Goal: Obtain resource: Download file/media

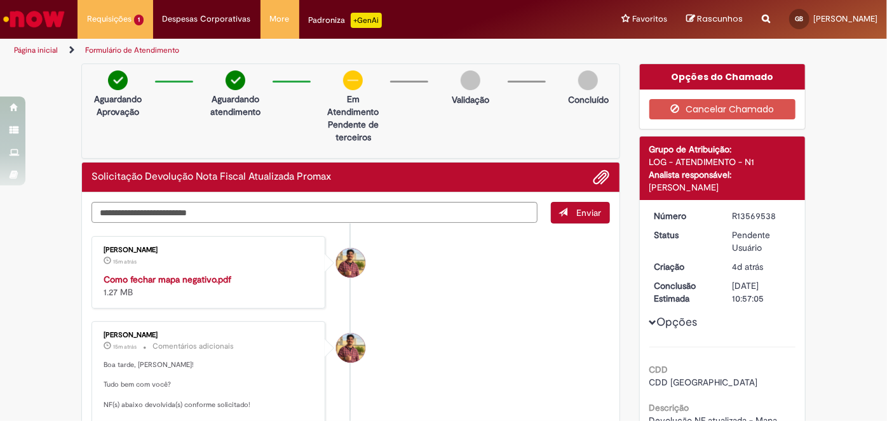
click at [167, 280] on strong "Como fechar mapa negativo.pdf" at bounding box center [168, 279] width 128 height 11
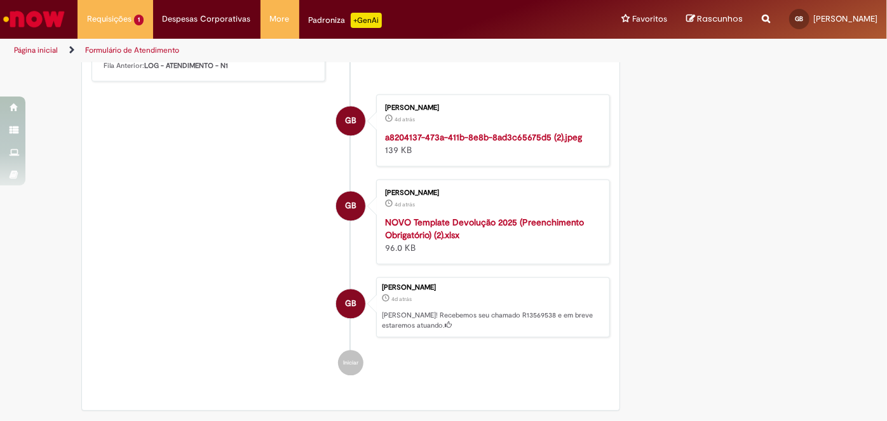
scroll to position [1271, 0]
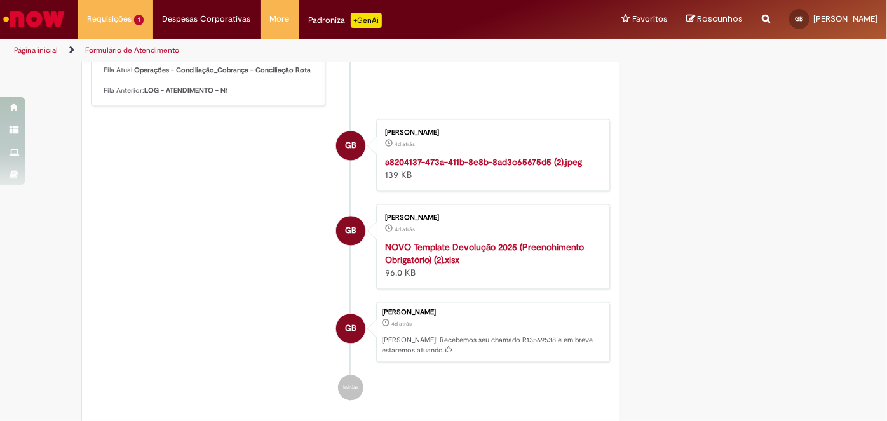
click at [438, 156] on img "Histórico de tíquete" at bounding box center [491, 156] width 212 height 0
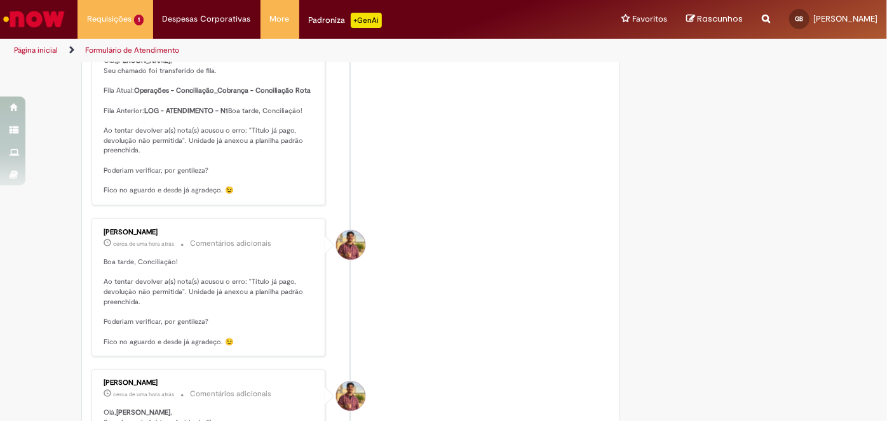
scroll to position [924, 0]
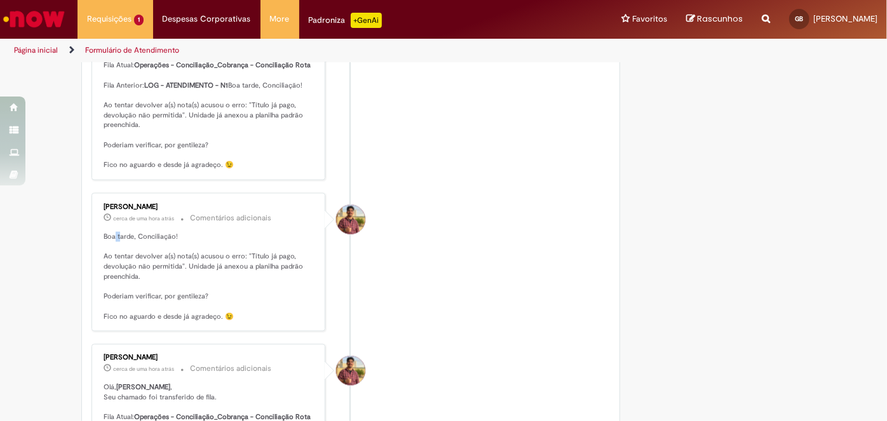
drag, startPoint x: 114, startPoint y: 243, endPoint x: 125, endPoint y: 248, distance: 12.2
click at [122, 247] on p "Boa tarde, Conciliação! Ao tentar devolver a(s) nota(s) acusou o erro: "Título …" at bounding box center [210, 277] width 212 height 90
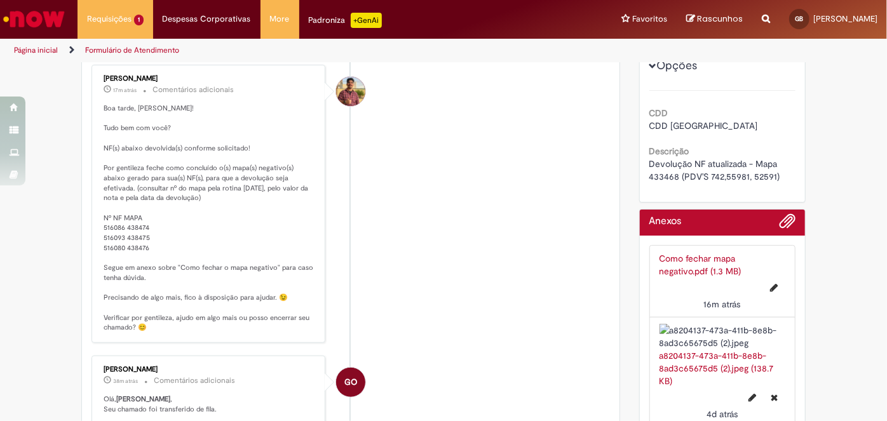
scroll to position [231, 0]
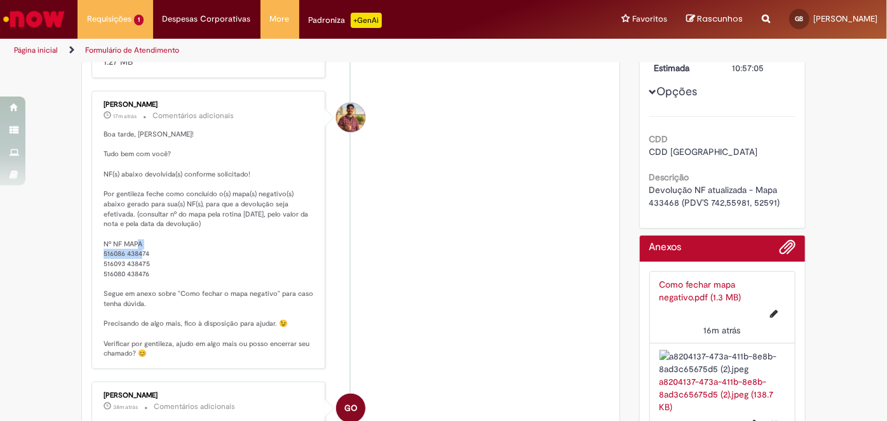
drag, startPoint x: 97, startPoint y: 254, endPoint x: 148, endPoint y: 252, distance: 51.5
click at [148, 252] on div "[PERSON_NAME] 17m atrás 17 minutos atrás Comentários adicionais Boa tarde, [PER…" at bounding box center [208, 230] width 226 height 271
drag, startPoint x: 92, startPoint y: 269, endPoint x: 119, endPoint y: 268, distance: 27.3
click at [119, 268] on div "[PERSON_NAME] 17m atrás 17 minutos atrás Comentários adicionais Boa tarde, [PER…" at bounding box center [208, 230] width 226 height 271
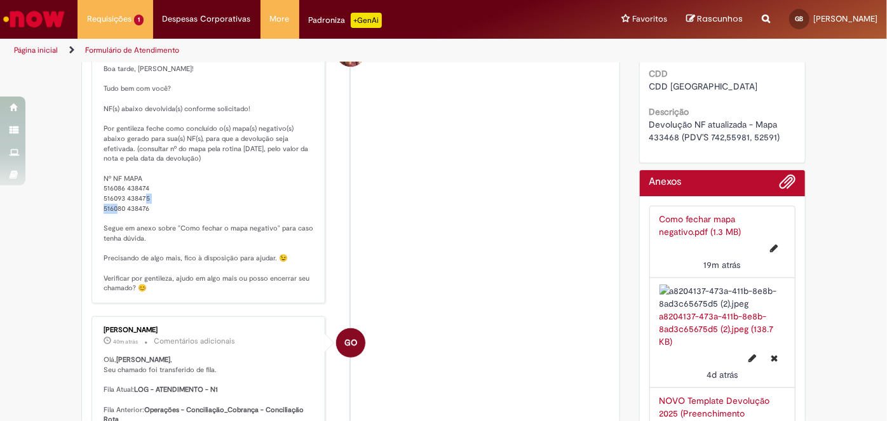
scroll to position [288, 0]
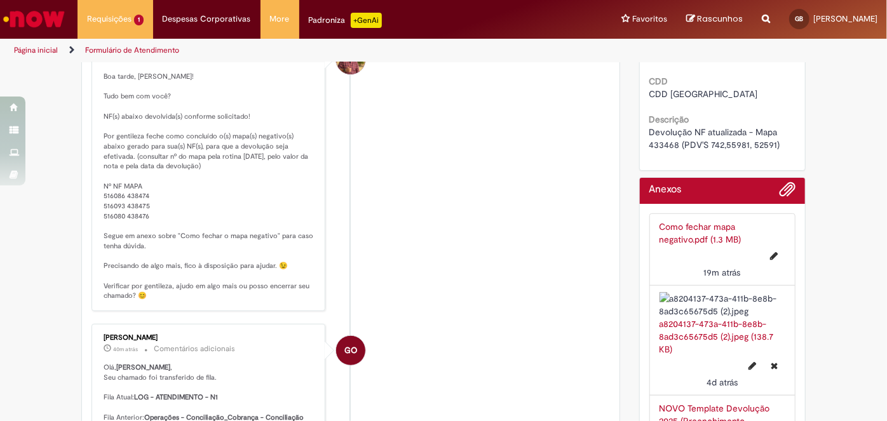
click at [138, 214] on p "Boa tarde, [PERSON_NAME]! Tudo bem com você? NF(s) abaixo devolvida(s) conforme…" at bounding box center [210, 186] width 212 height 229
click at [138, 203] on p "Boa tarde, [PERSON_NAME]! Tudo bem com você? NF(s) abaixo devolvida(s) conforme…" at bounding box center [210, 186] width 212 height 229
click at [137, 195] on p "Boa tarde, [PERSON_NAME]! Tudo bem com você? NF(s) abaixo devolvida(s) conforme…" at bounding box center [210, 186] width 212 height 229
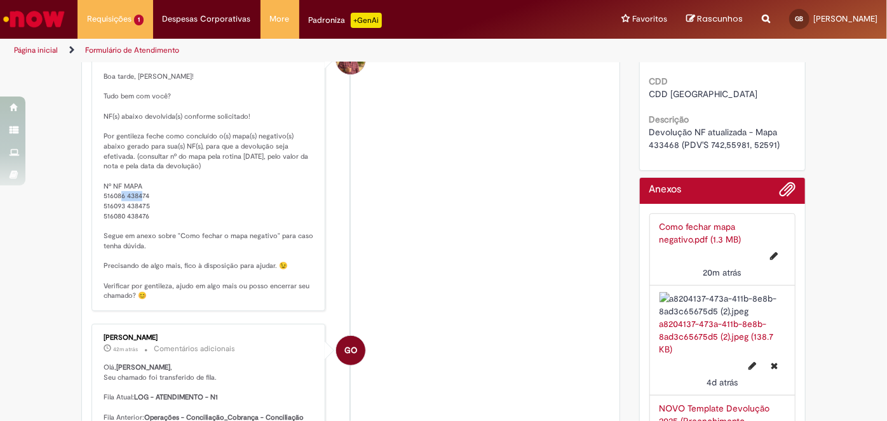
click at [137, 195] on p "Boa tarde, [PERSON_NAME]! Tudo bem com você? NF(s) abaixo devolvida(s) conforme…" at bounding box center [210, 186] width 212 height 229
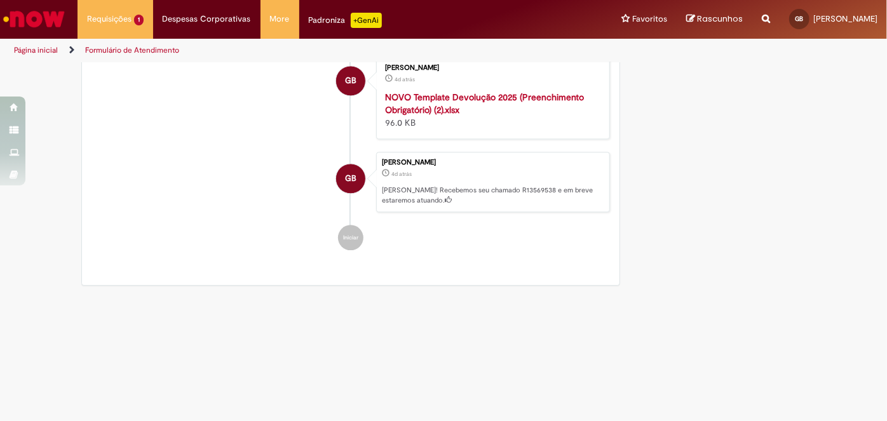
scroll to position [1501, 0]
drag, startPoint x: 453, startPoint y: 149, endPoint x: 455, endPoint y: 156, distance: 7.2
click at [454, 135] on div "[PERSON_NAME] 4d atrás 4 dias atrás NOVO Template Devolução 2025 (Preenchimento…" at bounding box center [493, 97] width 226 height 78
click at [455, 116] on strong "NOVO Template Devolução 2025 (Preenchimento Obrigatório) (2).xlsx" at bounding box center [484, 103] width 199 height 24
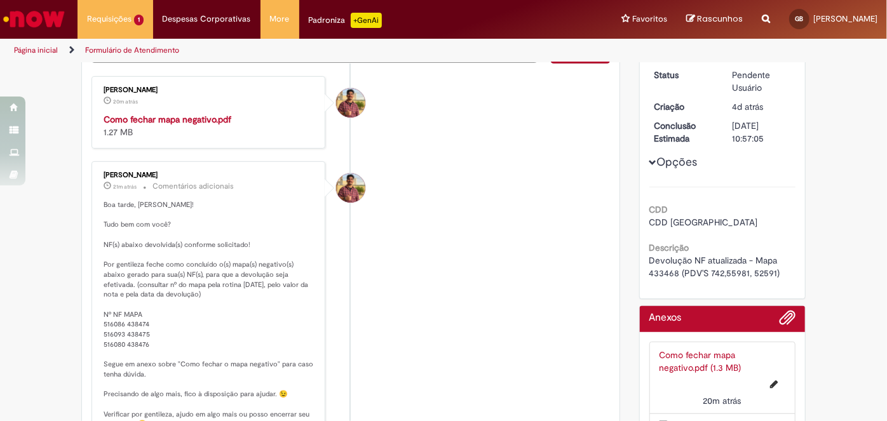
scroll to position [173, 0]
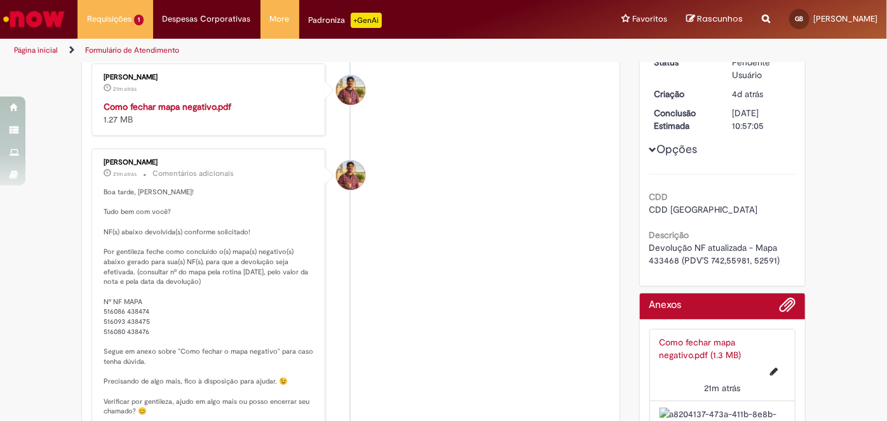
click at [136, 308] on p "Boa tarde, [PERSON_NAME]! Tudo bem com você? NF(s) abaixo devolvida(s) conforme…" at bounding box center [210, 301] width 212 height 229
drag, startPoint x: 97, startPoint y: 310, endPoint x: 161, endPoint y: 332, distance: 67.9
click at [161, 332] on div "[PERSON_NAME] 26m atrás 26 minutos atrás Comentários adicionais Boa tarde, [PER…" at bounding box center [208, 287] width 226 height 271
copy p "516086 438474 516093 438475 516080 438476"
drag, startPoint x: 143, startPoint y: 320, endPoint x: 133, endPoint y: 311, distance: 13.0
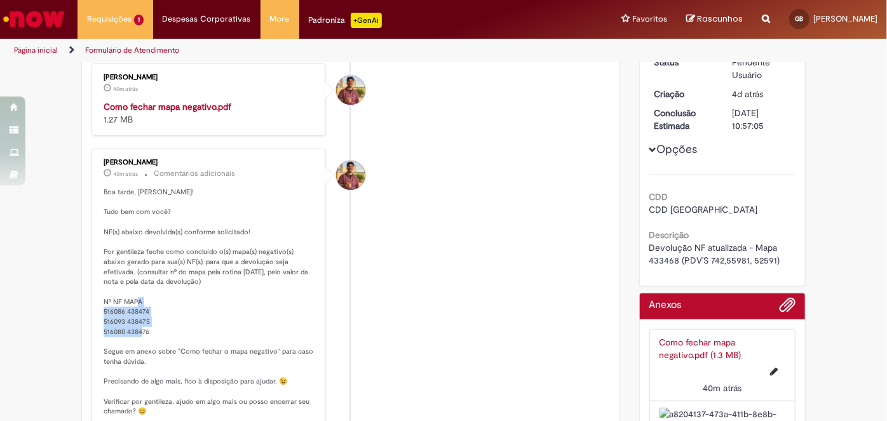
click at [143, 320] on p "Boa tarde, [PERSON_NAME]! Tudo bem com você? NF(s) abaixo devolvida(s) conforme…" at bounding box center [210, 301] width 212 height 229
click at [123, 307] on p "Boa tarde, [PERSON_NAME]! Tudo bem com você? NF(s) abaixo devolvida(s) conforme…" at bounding box center [210, 301] width 212 height 229
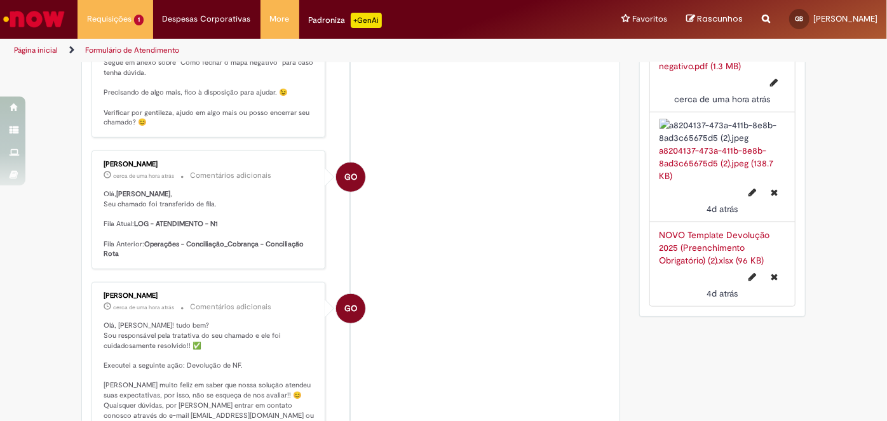
scroll to position [288, 0]
